Goal: Information Seeking & Learning: Find specific fact

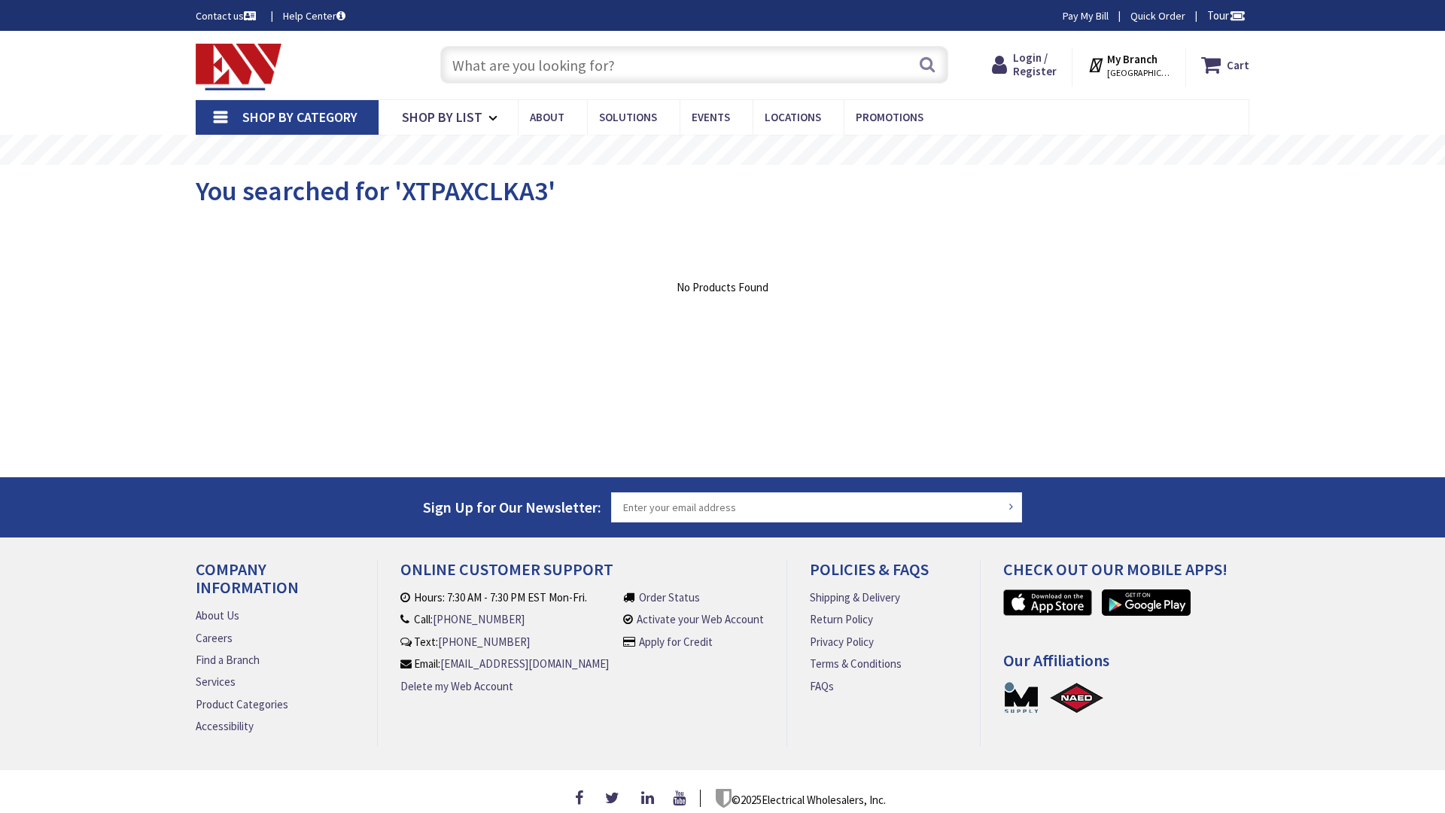
type input "[GEOGRAPHIC_DATA]"
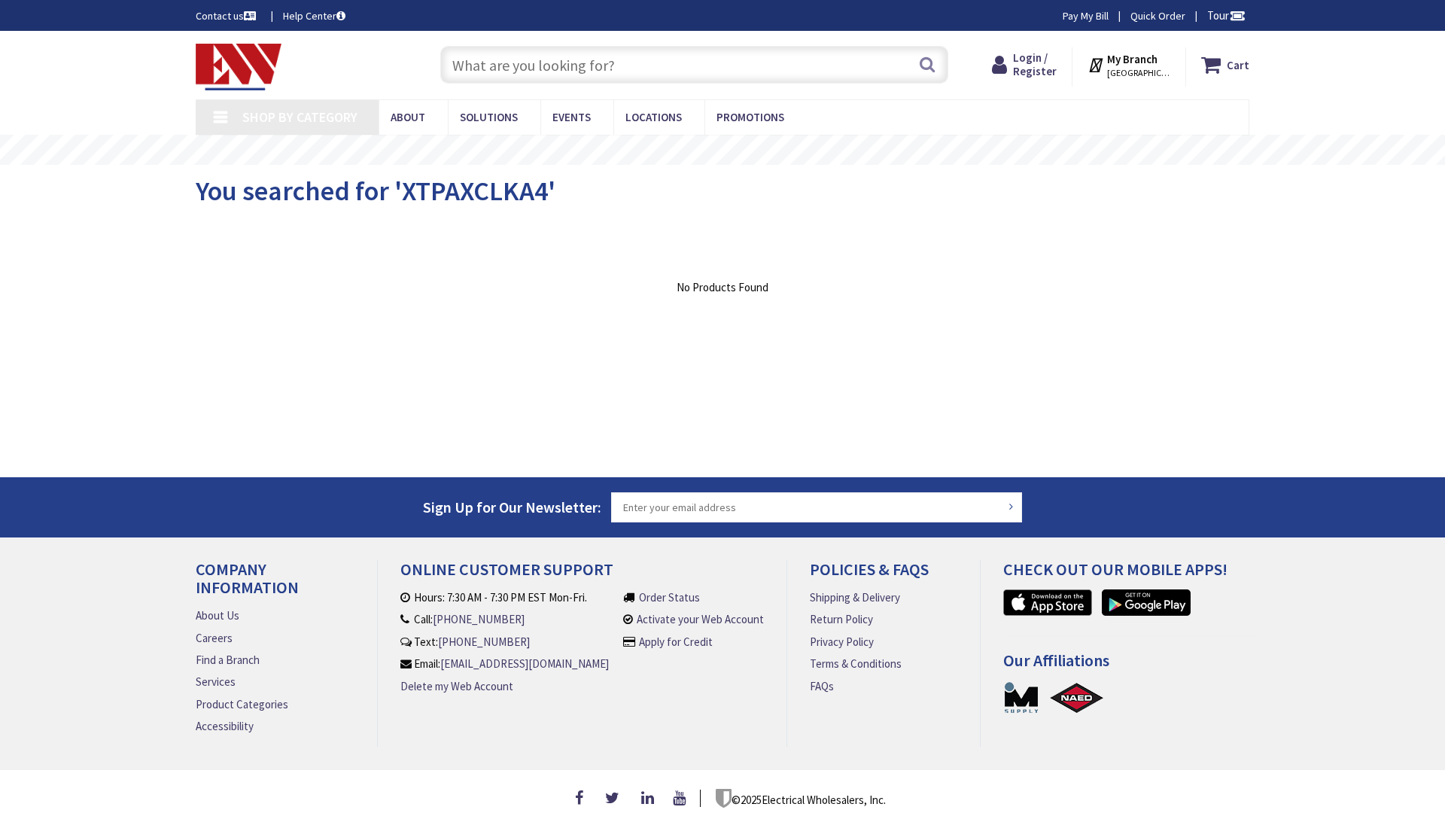
type input "[GEOGRAPHIC_DATA]"
